Goal: Obtain resource: Download file/media

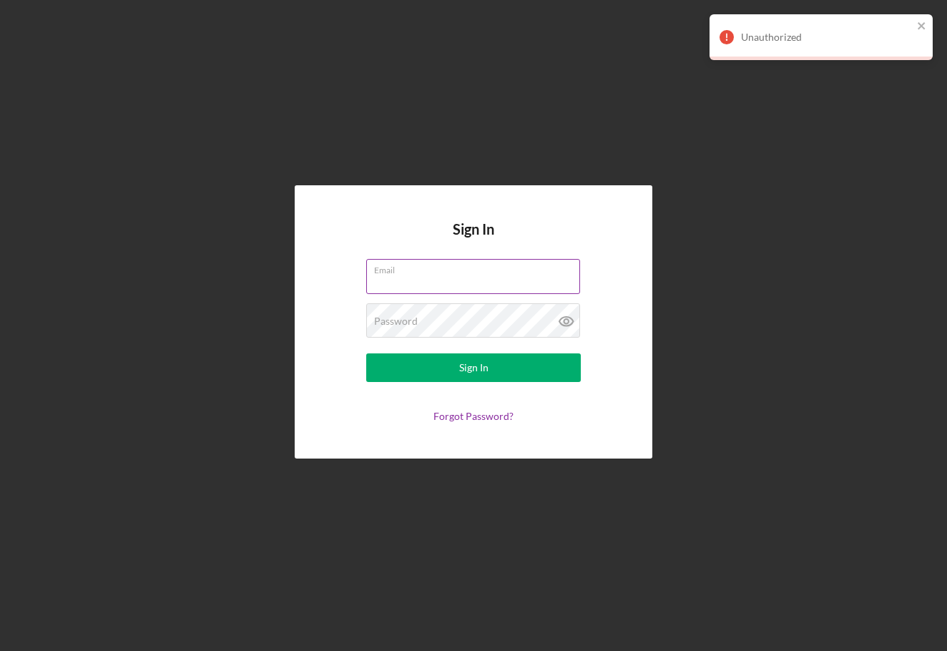
click at [446, 281] on input "Email" at bounding box center [473, 276] width 214 height 34
type input "[EMAIL_ADDRESS][DOMAIN_NAME]"
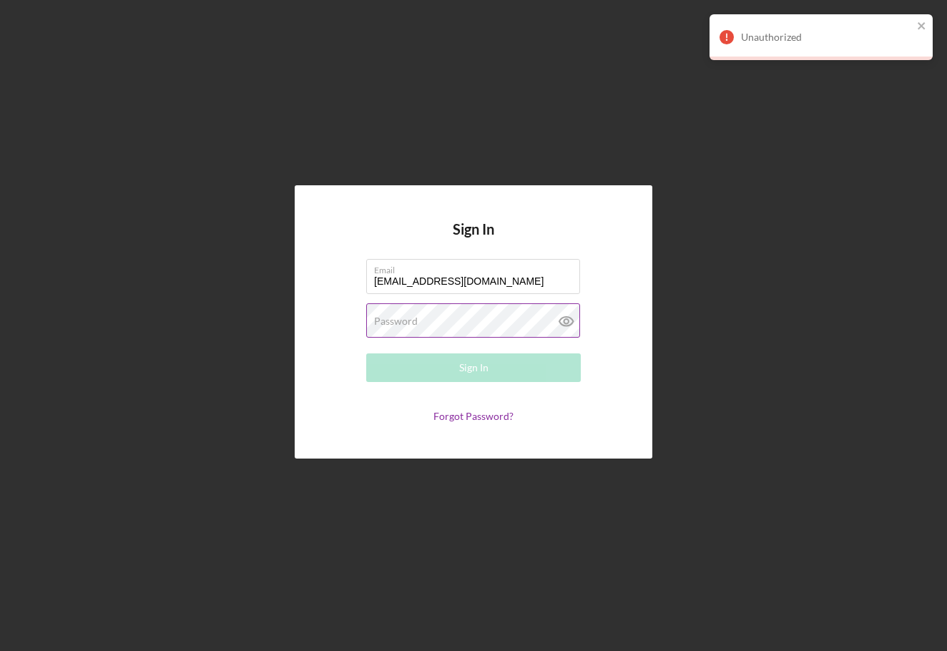
click at [394, 324] on label "Password" at bounding box center [396, 320] width 44 height 11
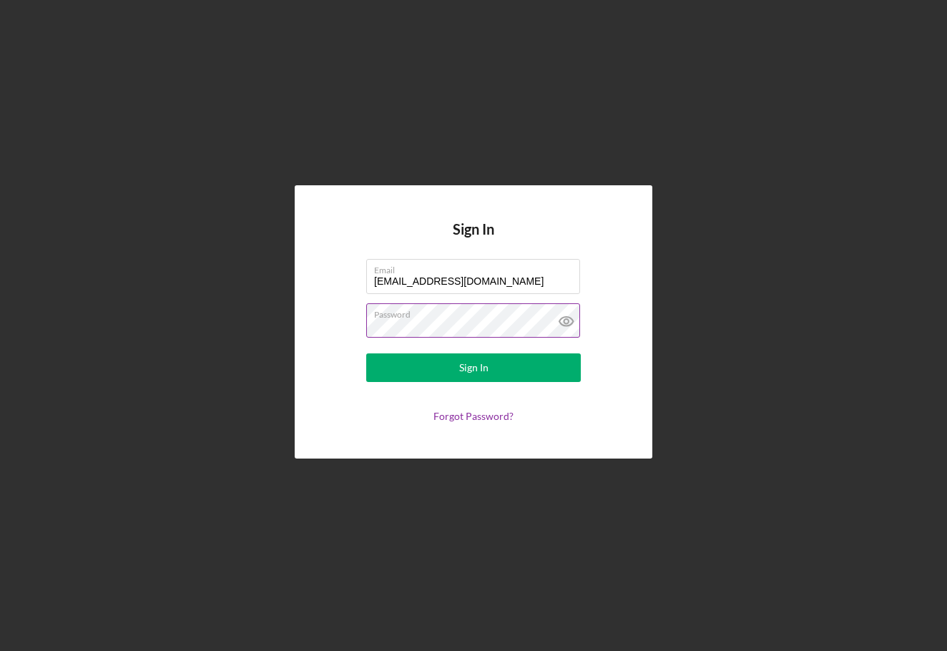
click at [366, 353] on button "Sign In" at bounding box center [473, 367] width 215 height 29
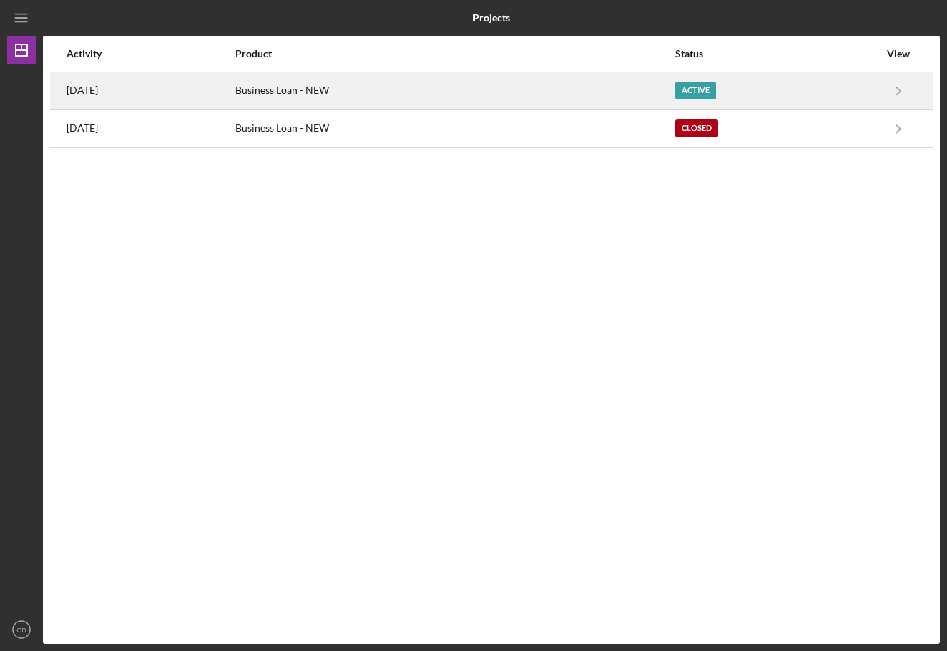
click at [716, 88] on div "Active" at bounding box center [695, 91] width 41 height 18
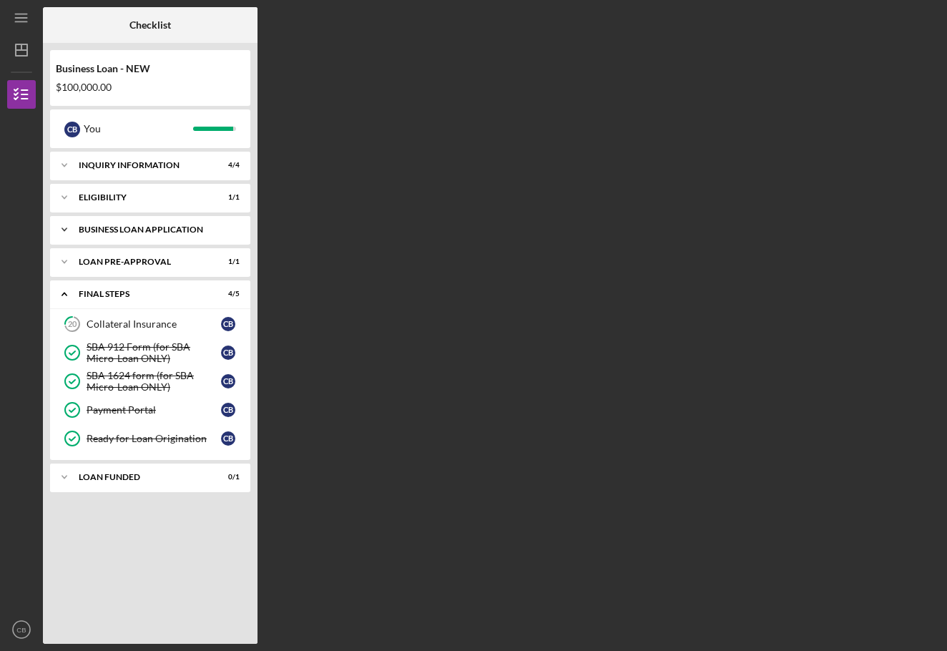
click at [185, 230] on div "BUSINESS LOAN APPLICATION" at bounding box center [156, 229] width 154 height 9
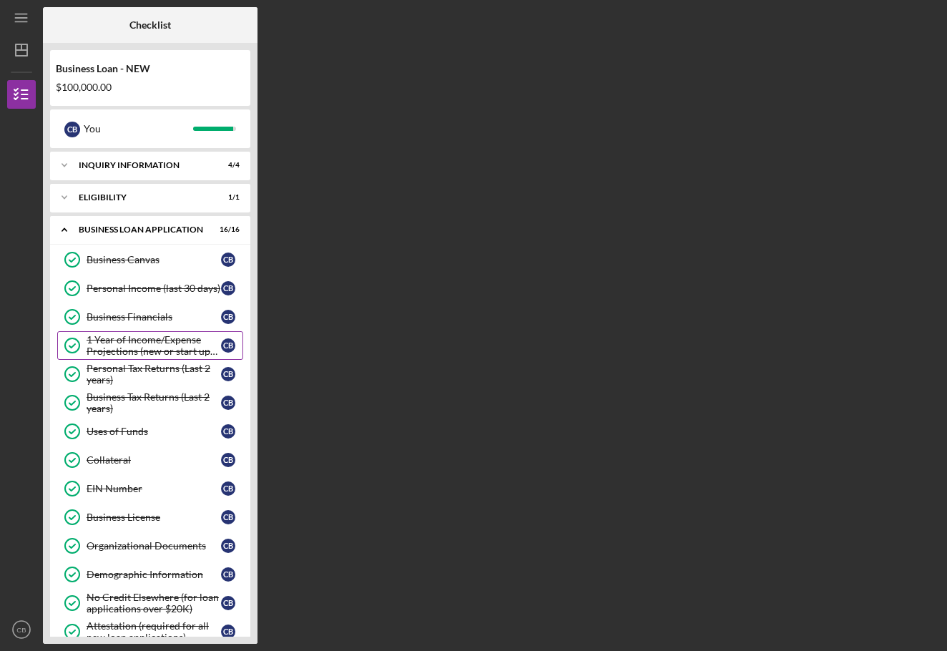
click at [141, 335] on div "1 Year of Income/Expense Projections (new or start up businesses over $50k)" at bounding box center [154, 345] width 134 height 23
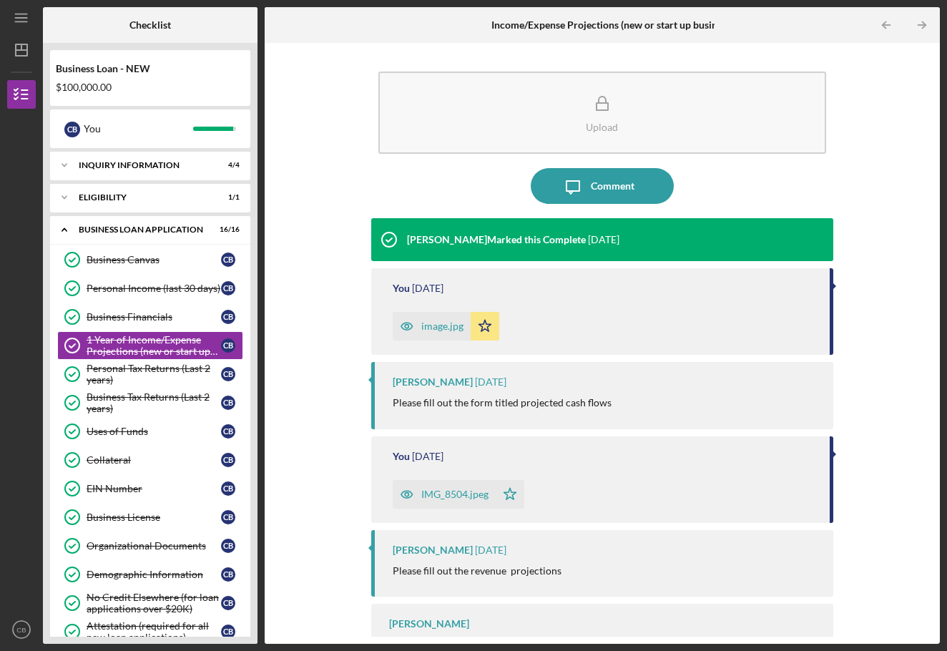
click at [444, 499] on div "IMG_8504.jpeg" at bounding box center [454, 494] width 67 height 11
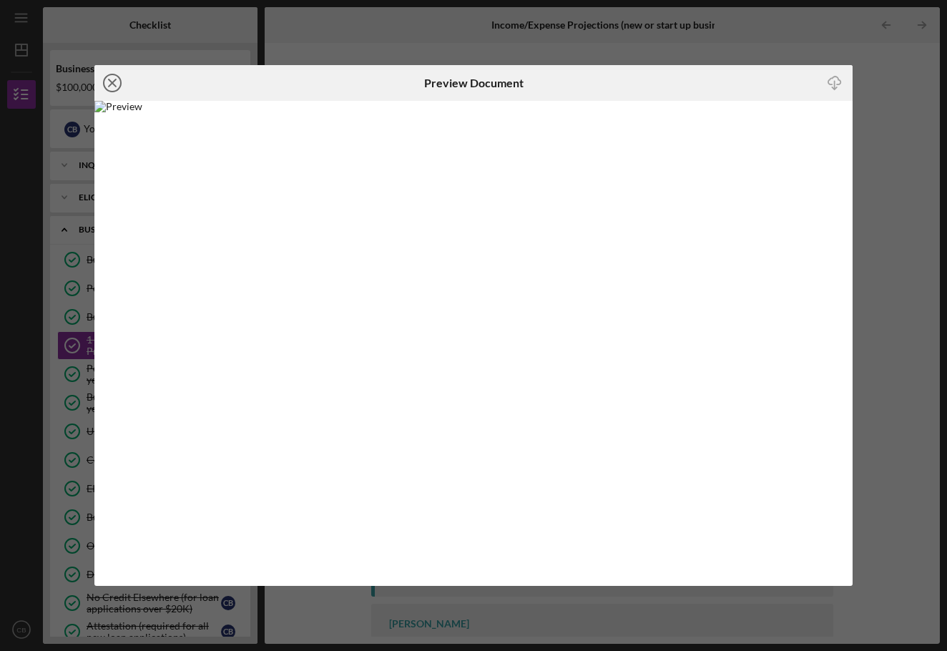
click at [115, 81] on line at bounding box center [112, 82] width 7 height 7
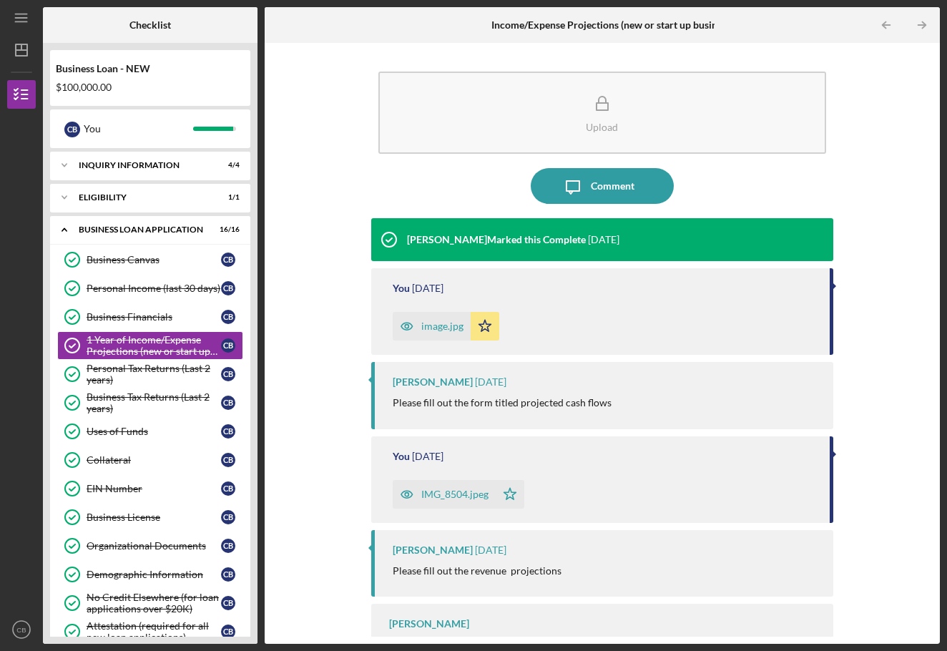
click at [426, 320] on div "image.jpg" at bounding box center [442, 325] width 42 height 11
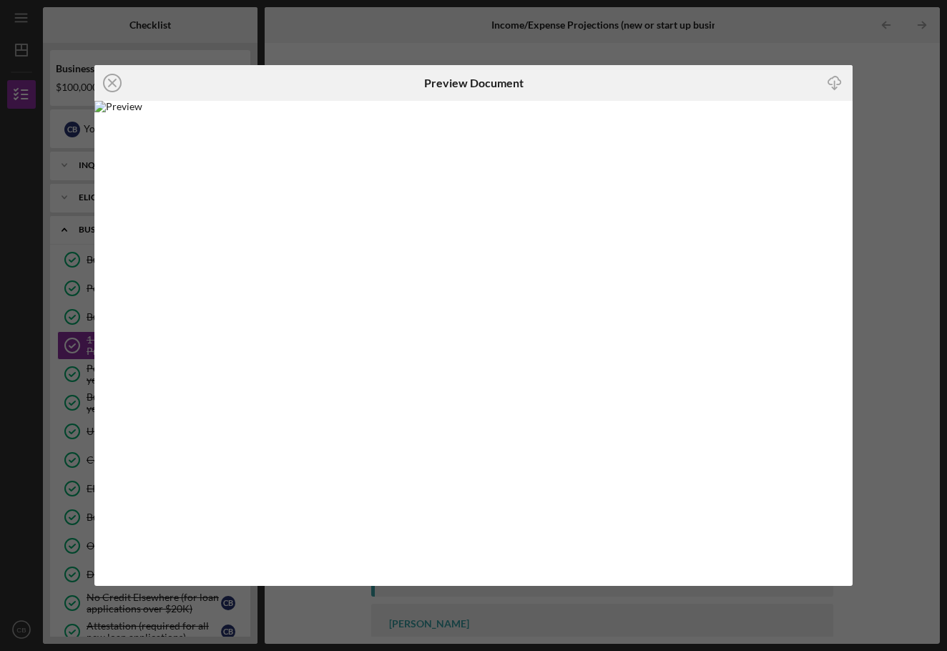
drag, startPoint x: 497, startPoint y: 135, endPoint x: 790, endPoint y: 190, distance: 297.7
click at [790, 185] on img at bounding box center [473, 343] width 758 height 485
click at [432, 155] on img at bounding box center [473, 343] width 758 height 485
click at [112, 79] on icon "Icon/Close" at bounding box center [112, 83] width 36 height 36
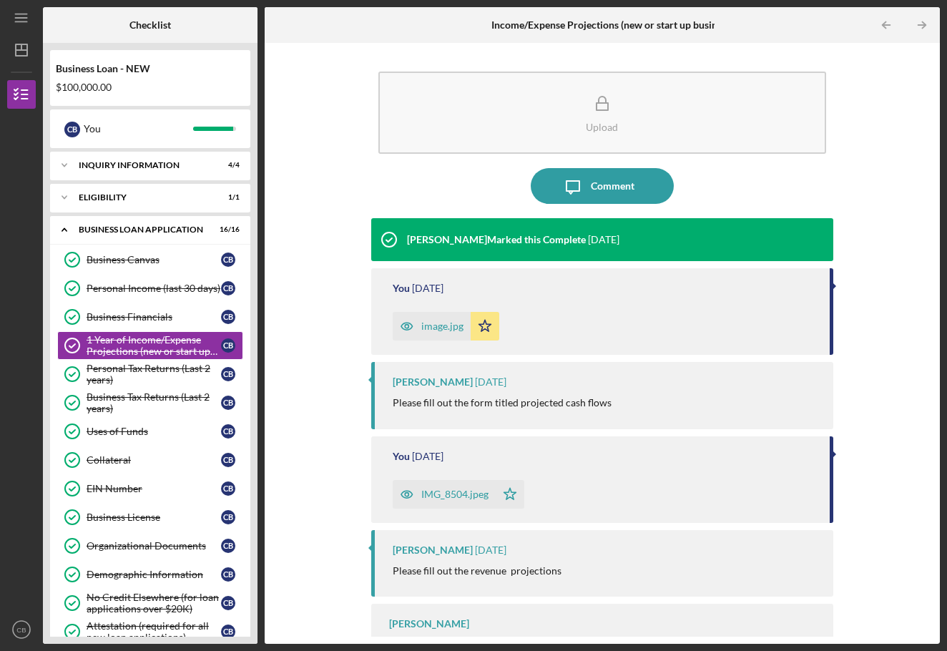
click at [441, 333] on div "image.jpg" at bounding box center [432, 326] width 78 height 29
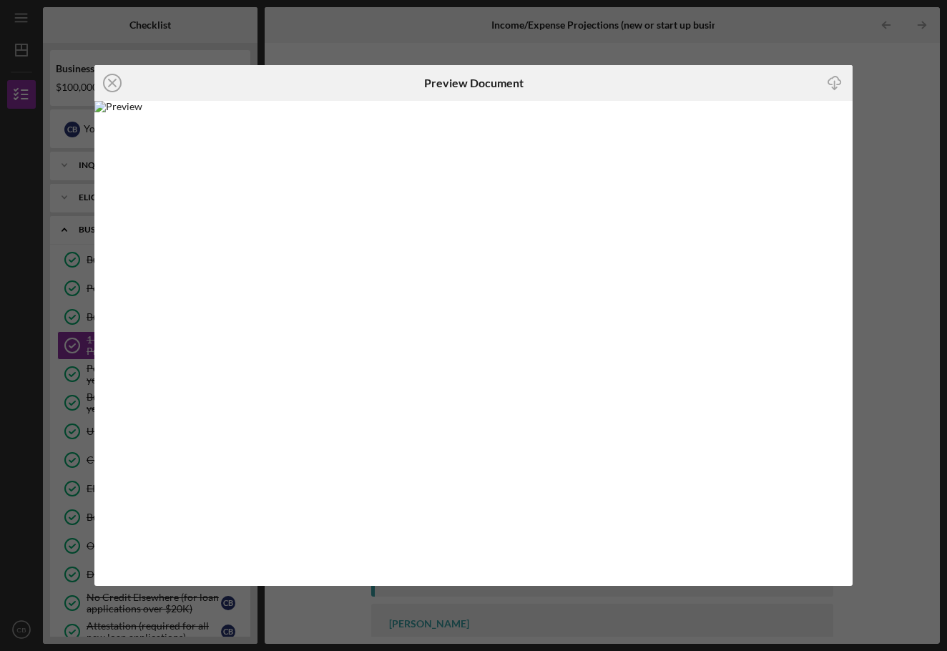
click at [441, 333] on img at bounding box center [473, 343] width 758 height 485
click at [408, 230] on img at bounding box center [473, 343] width 758 height 485
click at [411, 229] on img at bounding box center [473, 343] width 758 height 485
drag, startPoint x: 479, startPoint y: 245, endPoint x: 438, endPoint y: 236, distance: 42.5
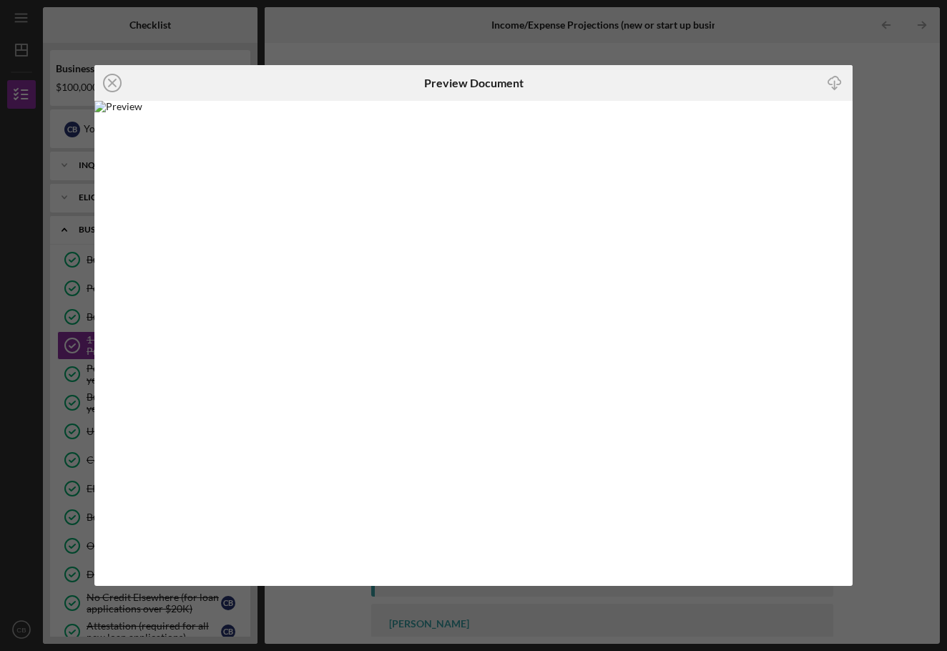
click at [438, 236] on img at bounding box center [473, 343] width 758 height 485
click at [838, 79] on icon "Icon/Download" at bounding box center [834, 83] width 32 height 32
